Goal: Check status: Check status

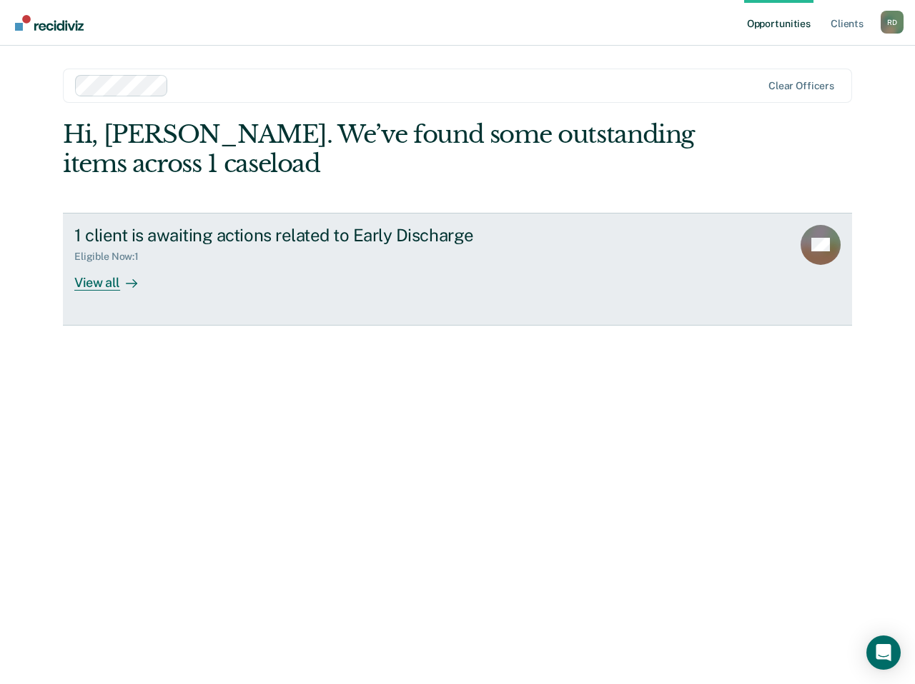
click at [121, 280] on div at bounding box center [128, 282] width 17 height 16
